Goal: Find specific page/section: Find specific page/section

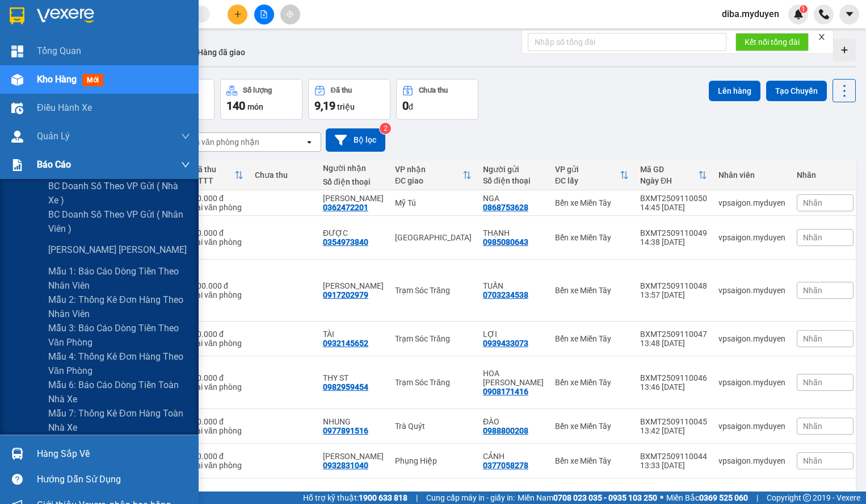
click at [28, 160] on div "Báo cáo" at bounding box center [99, 164] width 199 height 28
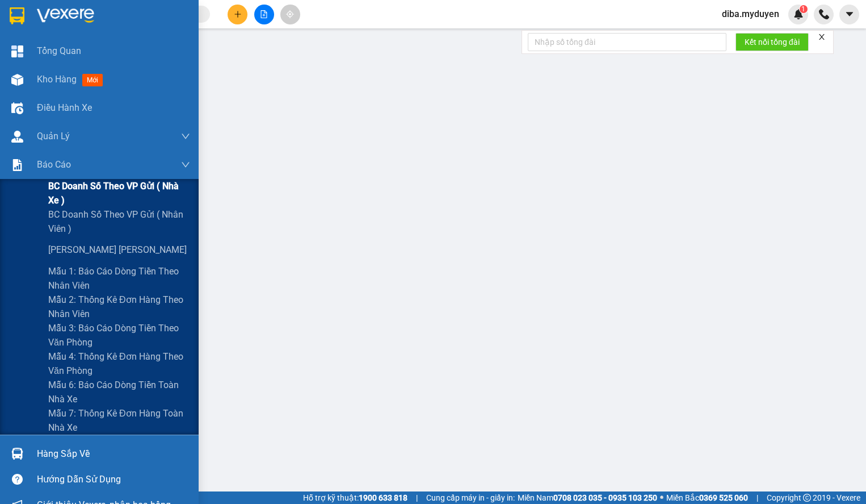
click at [86, 190] on span "BC doanh số theo VP gửi ( nhà xe )" at bounding box center [119, 193] width 142 height 28
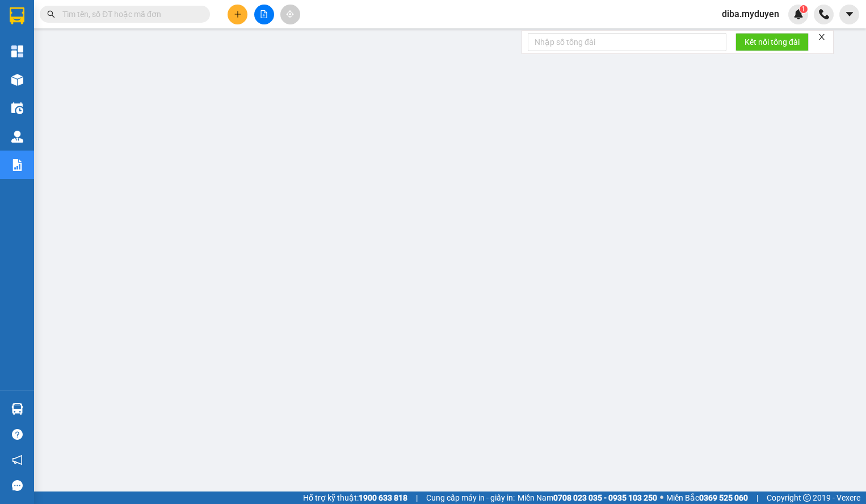
drag, startPoint x: 644, startPoint y: 27, endPoint x: 590, endPoint y: 1, distance: 60.2
click at [644, 25] on div "Kết quả [PERSON_NAME] ( 0 ) Bộ lọc No Data diba.myduyen 1" at bounding box center [433, 14] width 866 height 28
